Goal: Information Seeking & Learning: Learn about a topic

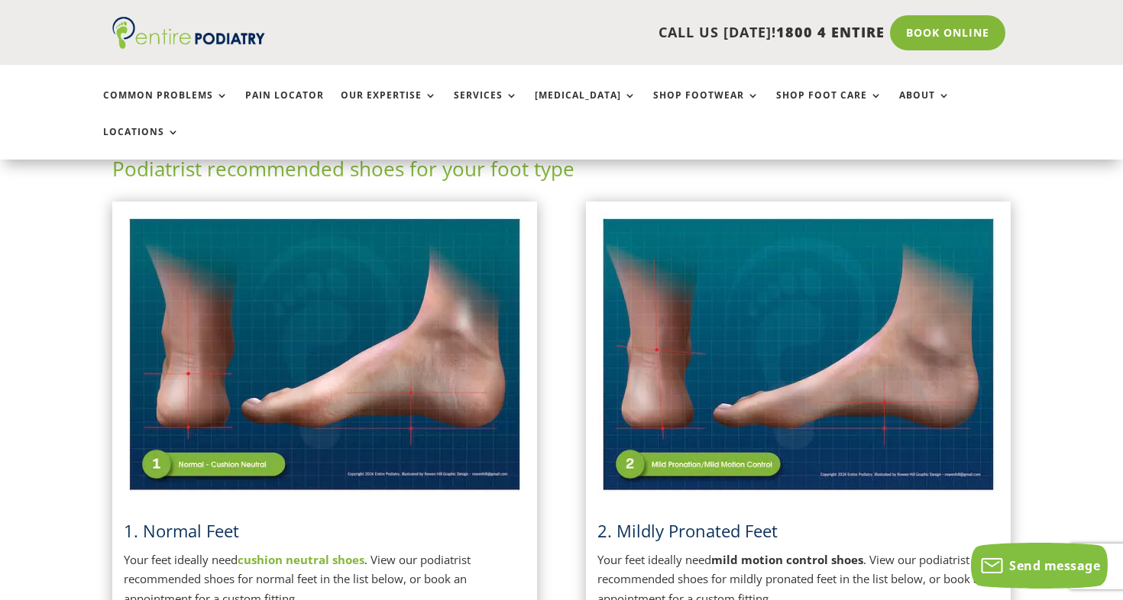
scroll to position [326, 0]
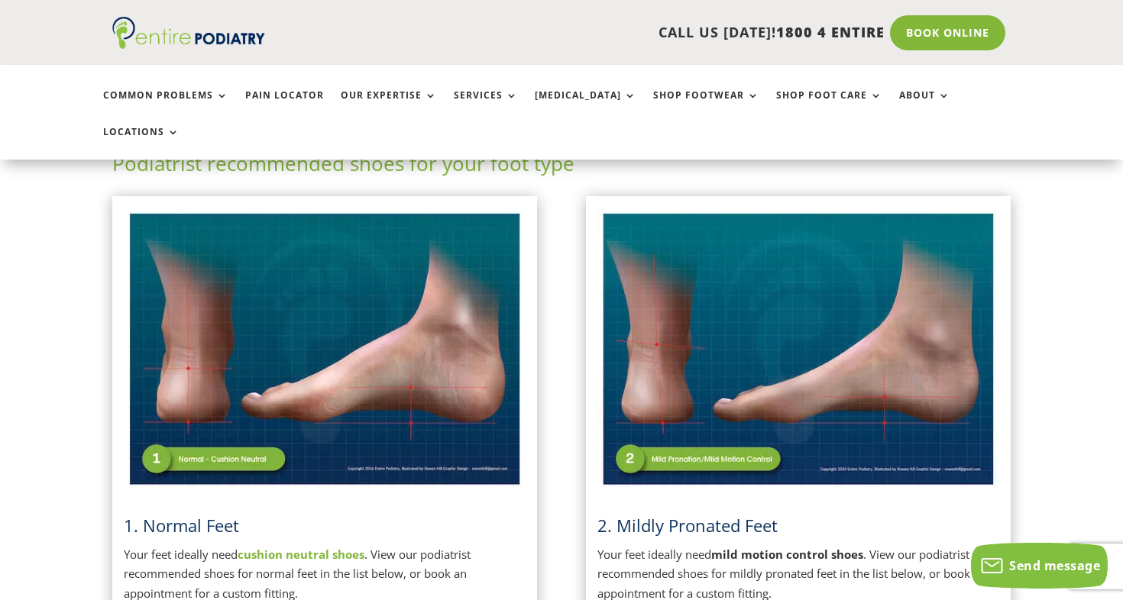
click at [658, 514] on span "2. Mildly Pronated Feet" at bounding box center [687, 525] width 180 height 23
click at [665, 450] on img at bounding box center [798, 349] width 402 height 283
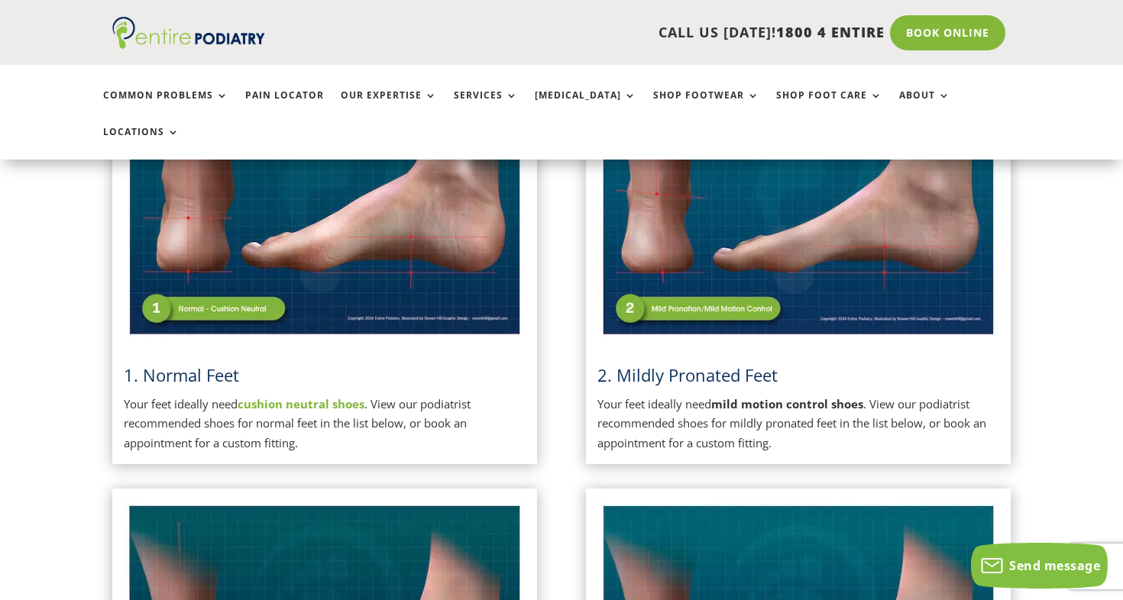
scroll to position [488, 0]
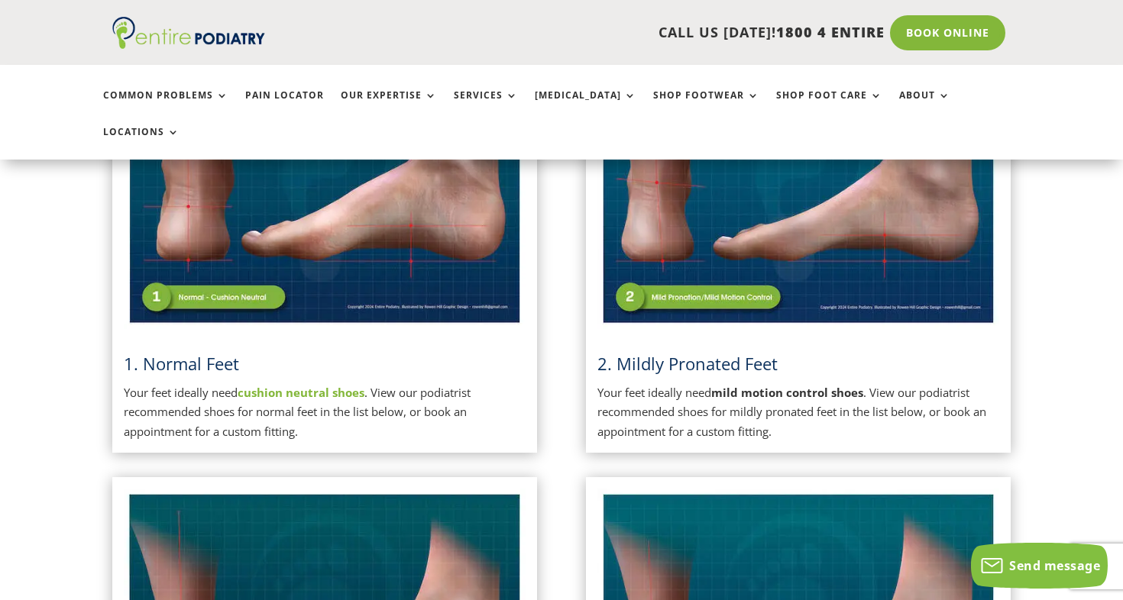
click at [777, 385] on strong "mild motion control shoes" at bounding box center [787, 392] width 152 height 15
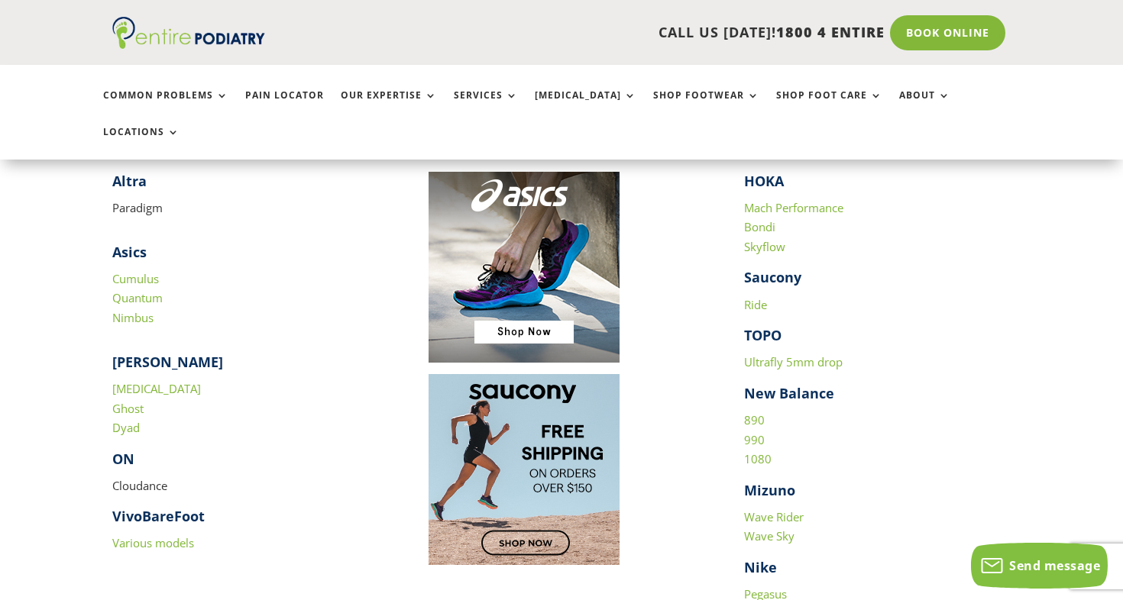
scroll to position [1586, 0]
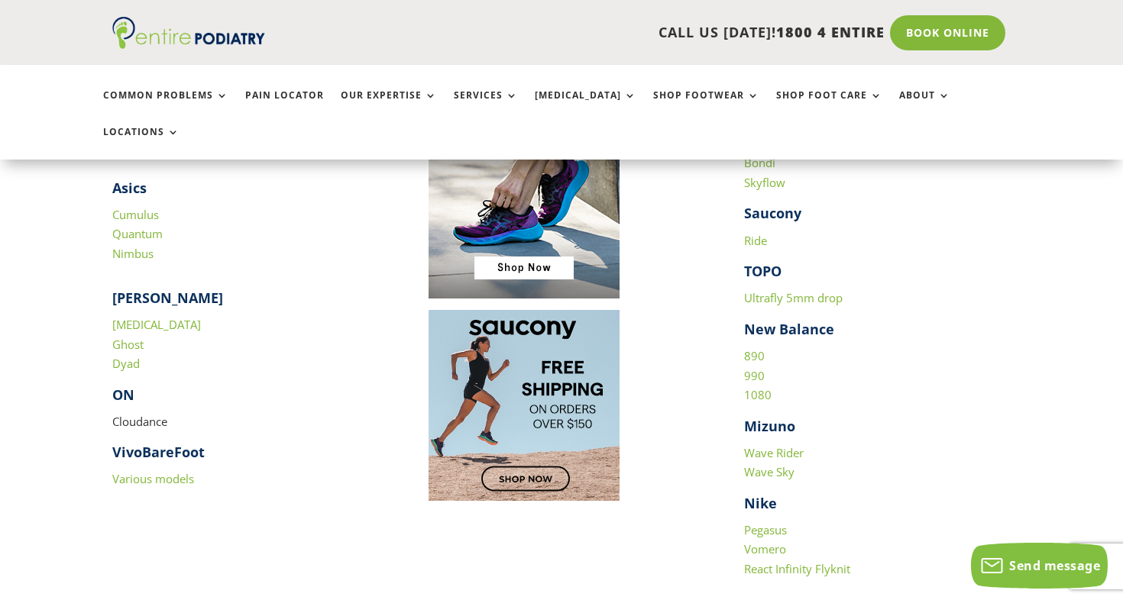
click at [754, 348] on link "890" at bounding box center [754, 355] width 21 height 15
click at [757, 368] on link "990" at bounding box center [754, 375] width 21 height 15
click at [755, 387] on link "1080" at bounding box center [757, 394] width 27 height 15
click at [759, 522] on link "Pegasus" at bounding box center [765, 529] width 43 height 15
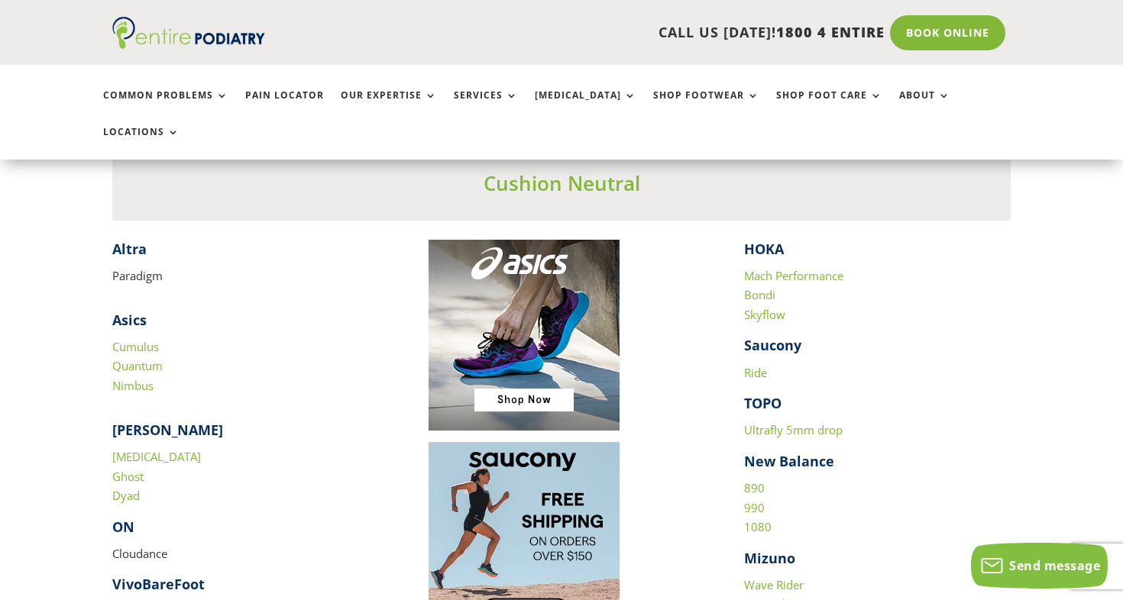
scroll to position [1430, 0]
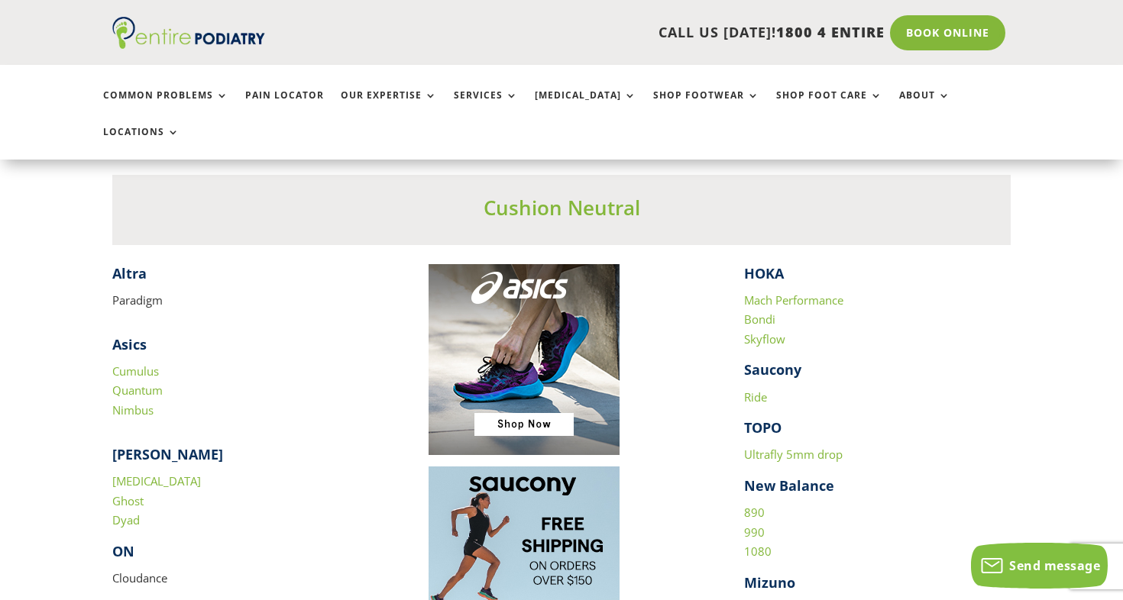
click at [148, 473] on link "[MEDICAL_DATA]" at bounding box center [156, 480] width 89 height 15
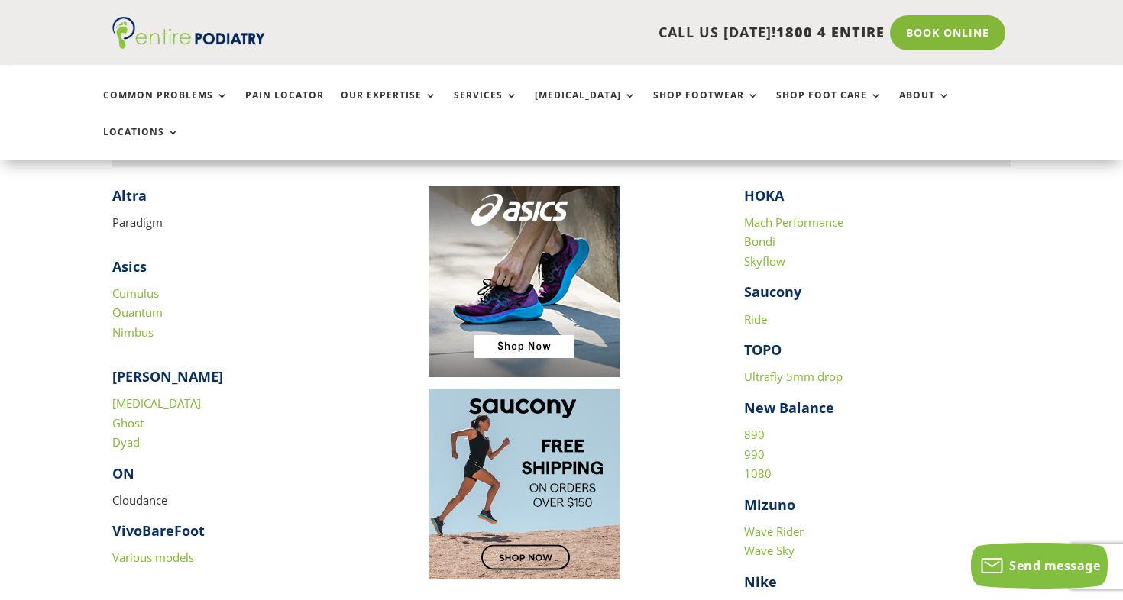
scroll to position [1515, 0]
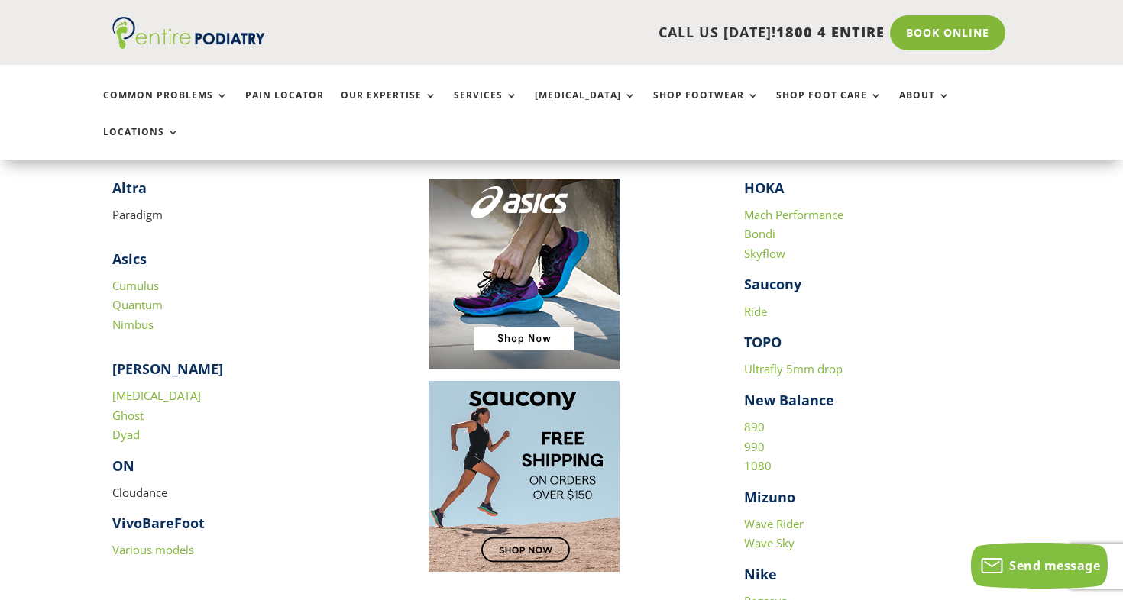
click at [765, 207] on link "Mach Performance" at bounding box center [793, 214] width 99 height 15
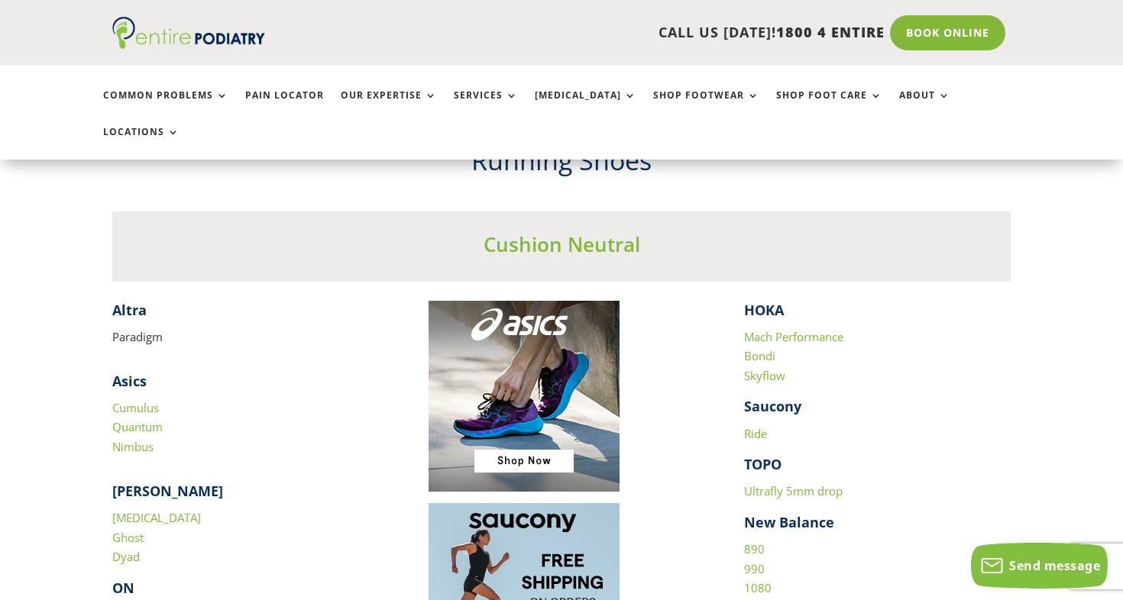
scroll to position [1395, 0]
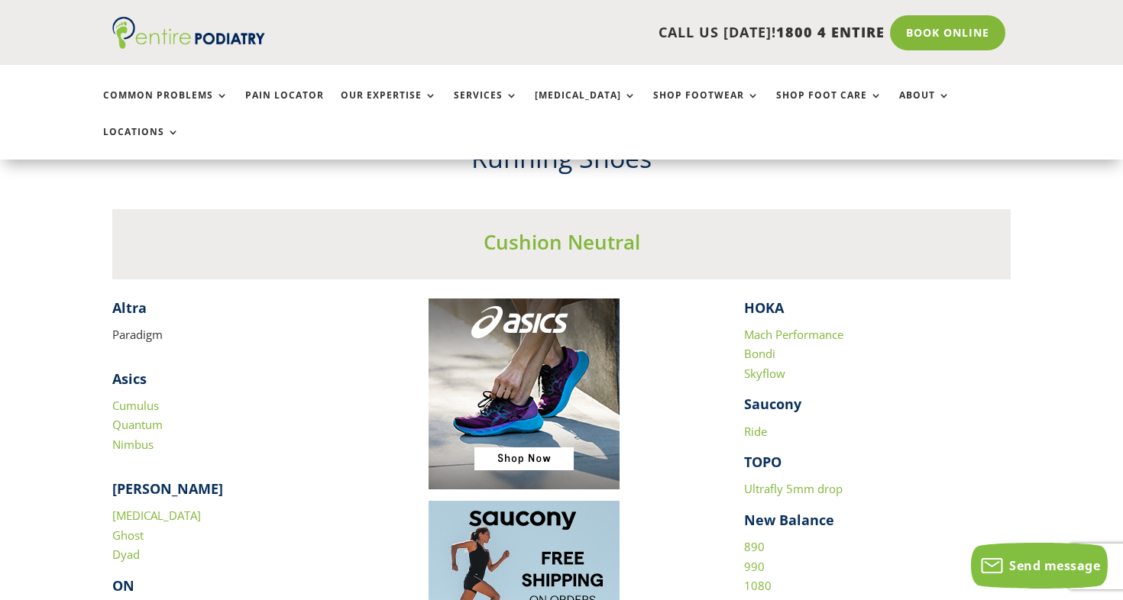
click at [134, 398] on link "Cumulus" at bounding box center [135, 405] width 47 height 15
